Goal: Task Accomplishment & Management: Manage account settings

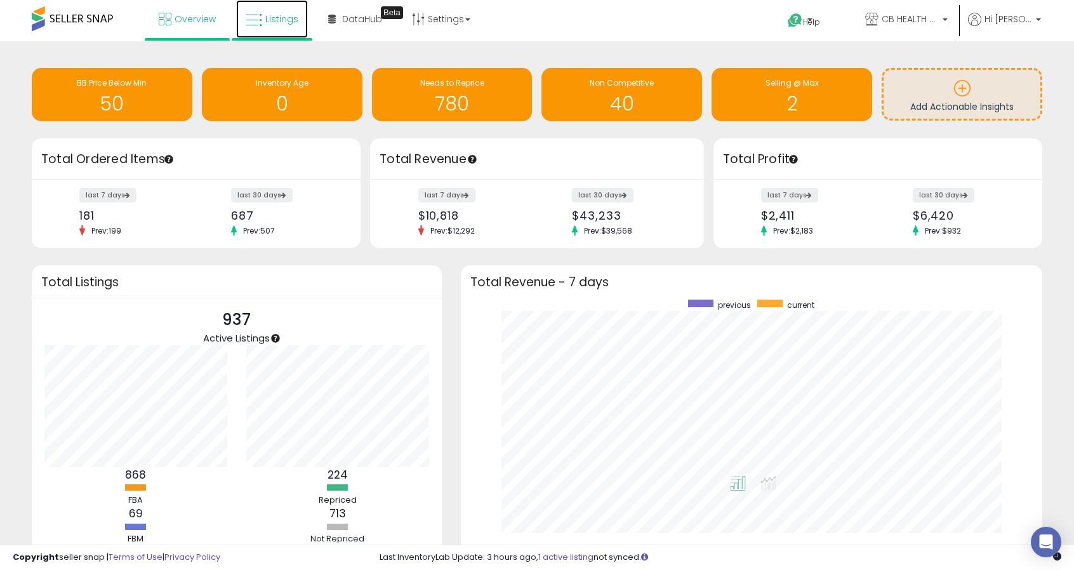
click at [287, 32] on link "Listings" at bounding box center [272, 19] width 72 height 38
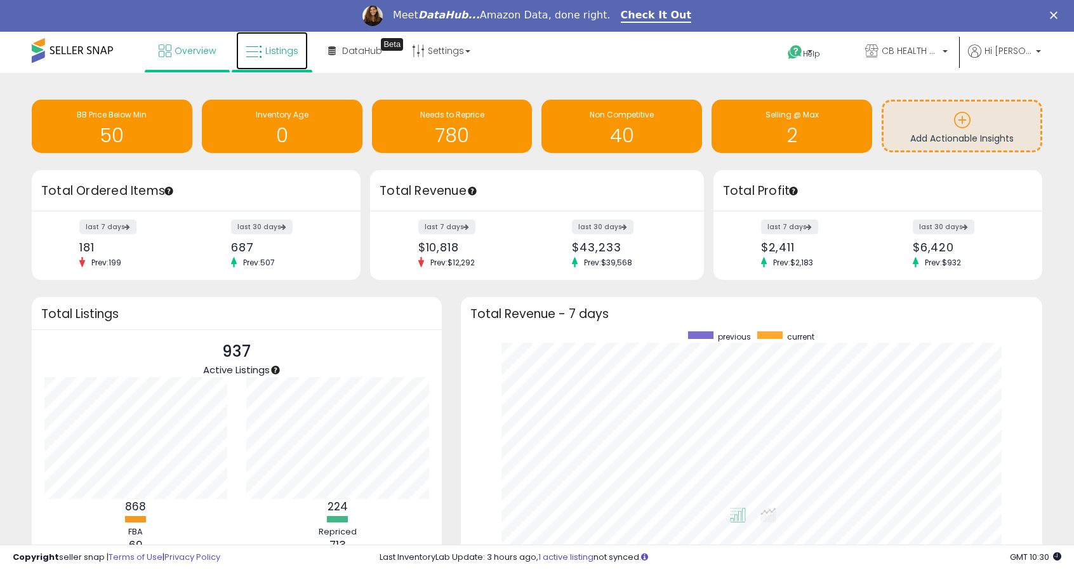
click at [293, 66] on link "Listings" at bounding box center [272, 51] width 72 height 38
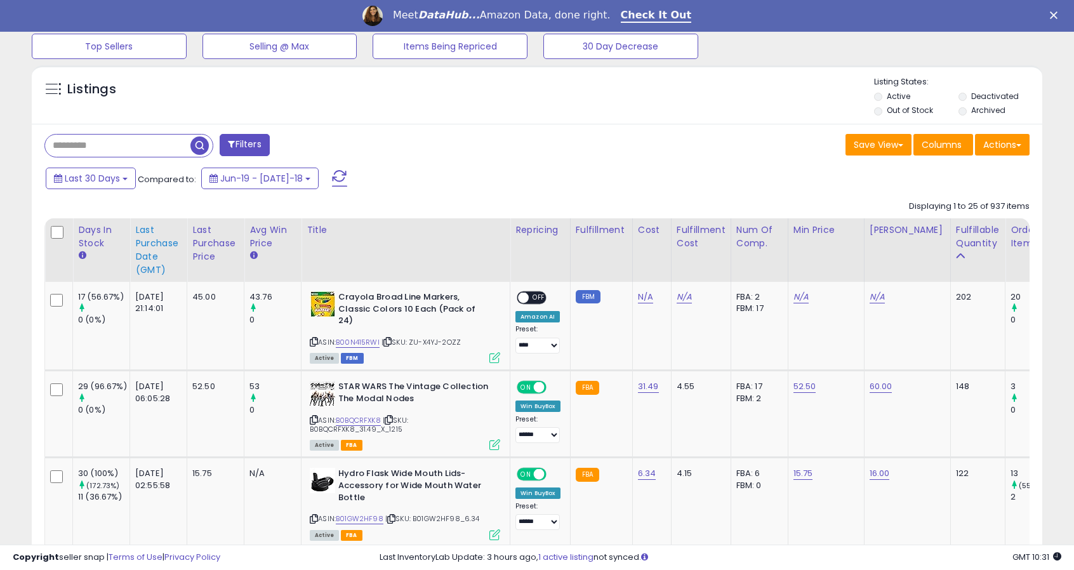
scroll to position [430, 0]
click at [149, 261] on div "Last Purchase Date (GMT)" at bounding box center [158, 249] width 46 height 53
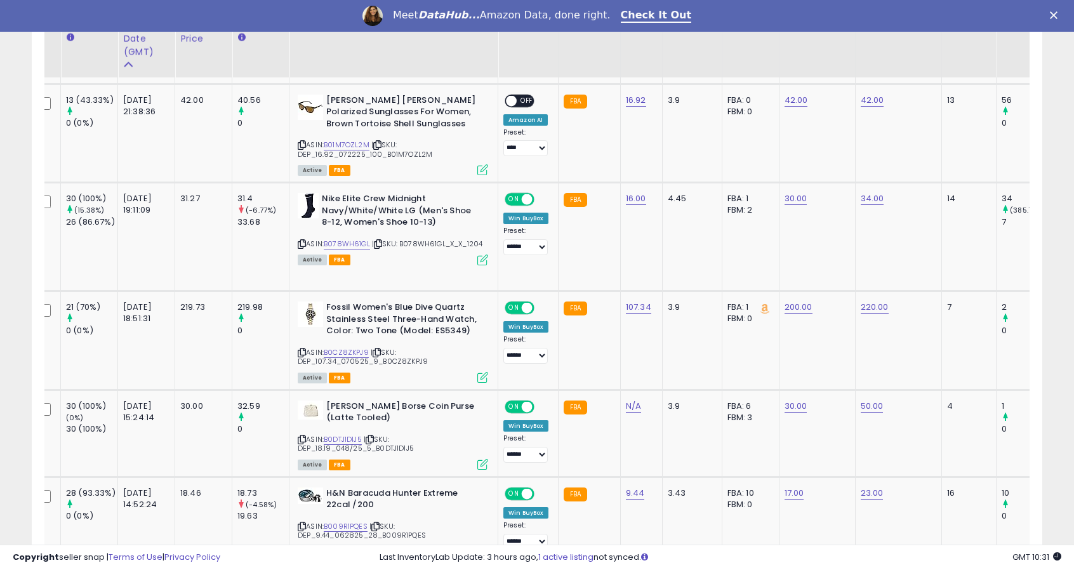
scroll to position [1116, 0]
